Goal: Task Accomplishment & Management: Use online tool/utility

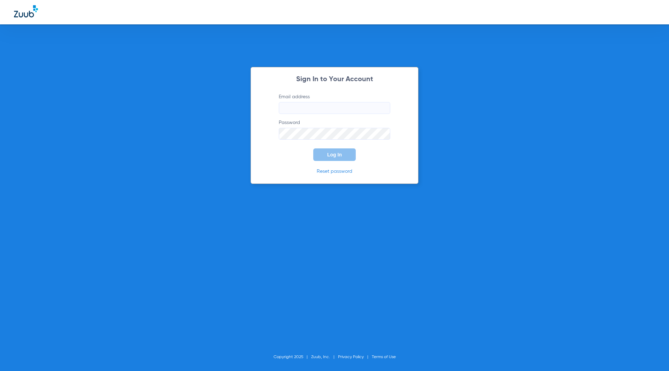
type input "[EMAIL_ADDRESS][DOMAIN_NAME]"
click at [343, 150] on button "Log In" at bounding box center [334, 154] width 42 height 13
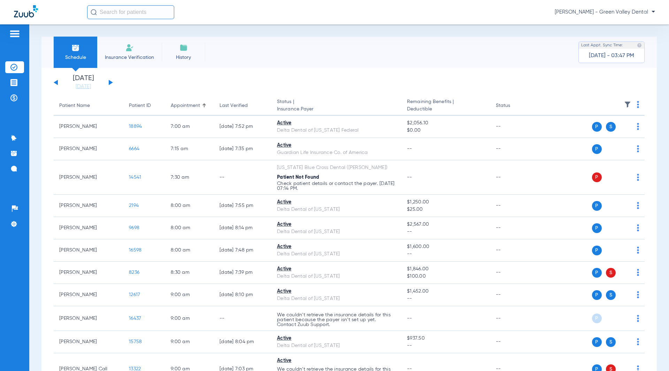
click at [110, 83] on button at bounding box center [111, 82] width 4 height 5
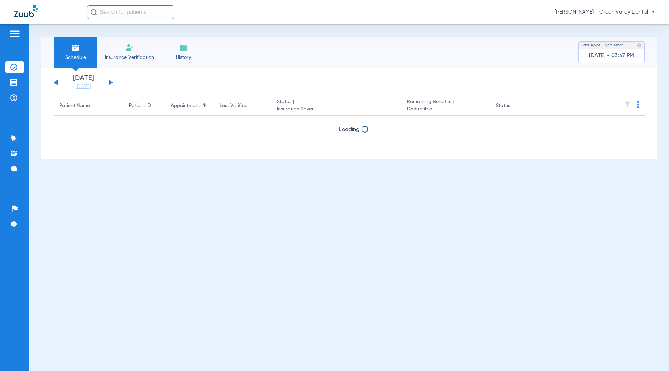
click at [110, 83] on button at bounding box center [111, 82] width 4 height 5
click at [110, 82] on button at bounding box center [111, 82] width 4 height 5
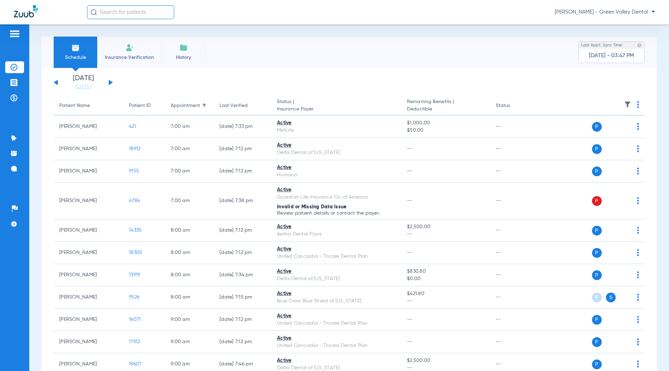
click at [136, 68] on li "Insurance Verification" at bounding box center [129, 52] width 64 height 31
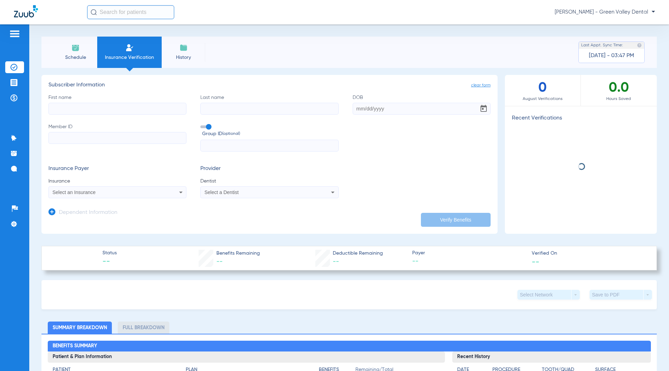
click at [136, 62] on li "Insurance Verification" at bounding box center [129, 52] width 64 height 31
click at [71, 62] on li "Schedule" at bounding box center [76, 52] width 44 height 31
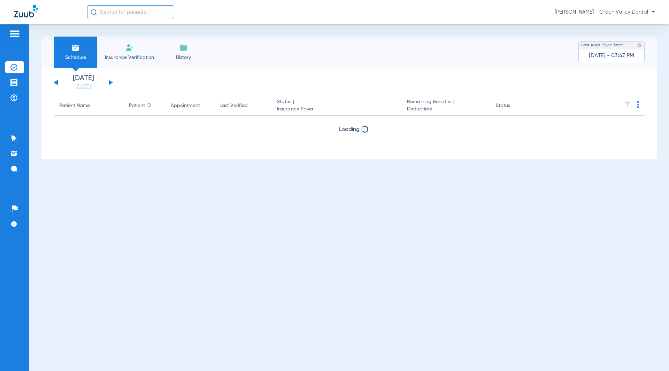
click at [111, 82] on button at bounding box center [111, 82] width 4 height 5
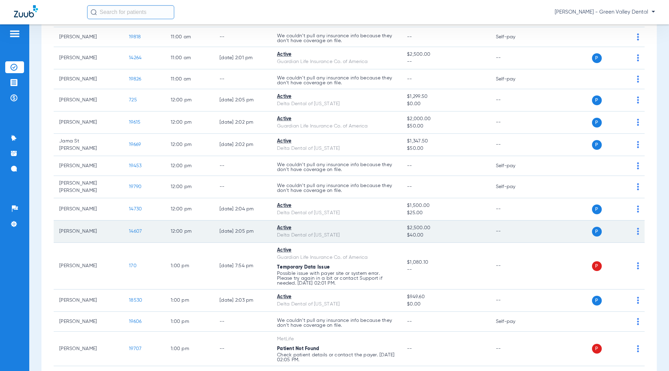
scroll to position [766, 0]
